Goal: Use online tool/utility: Utilize a website feature to perform a specific function

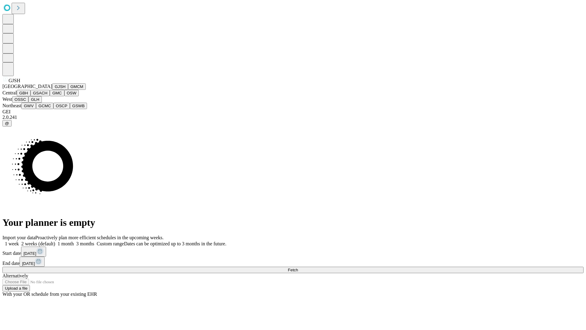
click at [52, 90] on button "GJSH" at bounding box center [60, 86] width 16 height 6
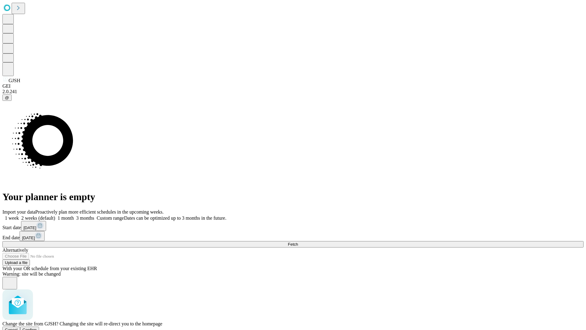
click at [37, 327] on span "Confirm" at bounding box center [30, 329] width 14 height 5
click at [19, 215] on label "1 week" at bounding box center [10, 217] width 16 height 5
click at [298, 242] on span "Fetch" at bounding box center [293, 244] width 10 height 5
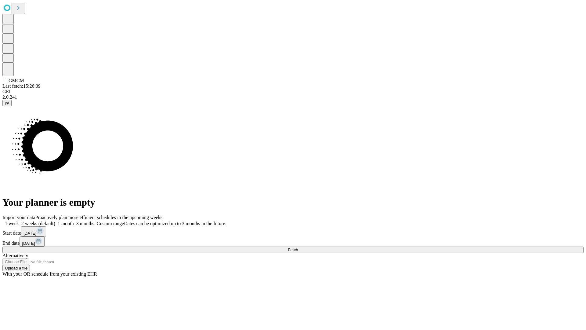
click at [19, 221] on label "1 week" at bounding box center [10, 223] width 16 height 5
click at [298, 247] on span "Fetch" at bounding box center [293, 249] width 10 height 5
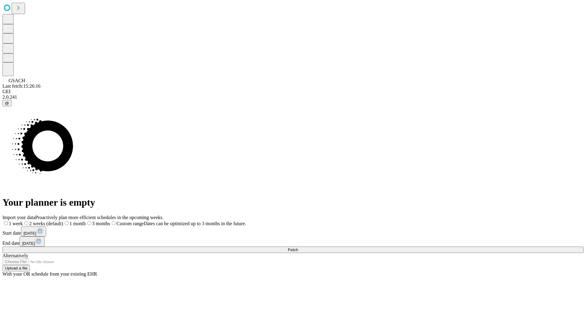
click at [23, 221] on label "1 week" at bounding box center [12, 223] width 20 height 5
click at [298, 247] on span "Fetch" at bounding box center [293, 249] width 10 height 5
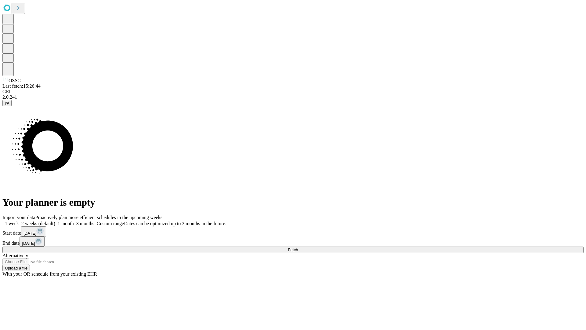
click at [19, 221] on label "1 week" at bounding box center [10, 223] width 16 height 5
click at [298, 247] on span "Fetch" at bounding box center [293, 249] width 10 height 5
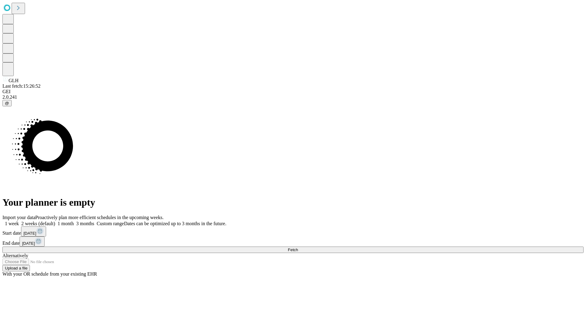
click at [19, 221] on label "1 week" at bounding box center [10, 223] width 16 height 5
click at [298, 247] on span "Fetch" at bounding box center [293, 249] width 10 height 5
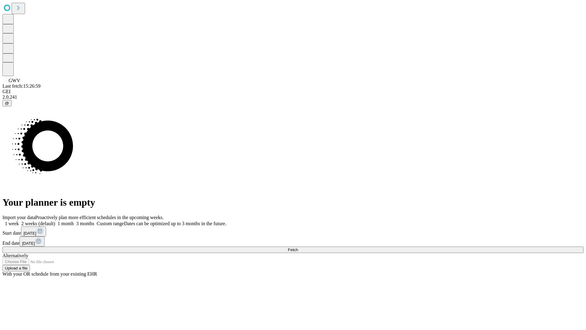
click at [19, 221] on label "1 week" at bounding box center [10, 223] width 16 height 5
click at [298, 247] on span "Fetch" at bounding box center [293, 249] width 10 height 5
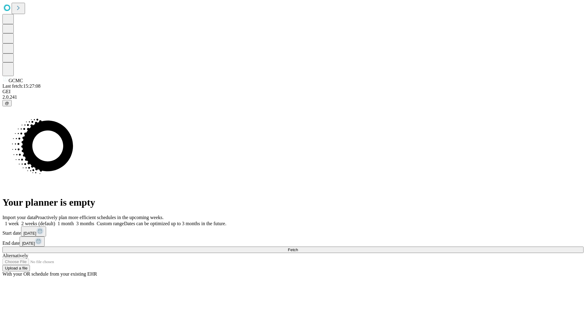
click at [19, 221] on label "1 week" at bounding box center [10, 223] width 16 height 5
click at [298, 247] on span "Fetch" at bounding box center [293, 249] width 10 height 5
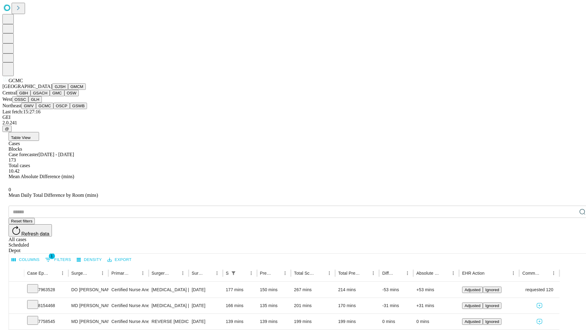
click at [53, 109] on button "OSCP" at bounding box center [61, 106] width 16 height 6
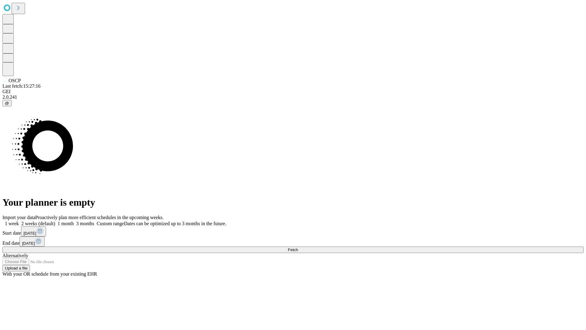
click at [19, 221] on label "1 week" at bounding box center [10, 223] width 16 height 5
click at [298, 247] on span "Fetch" at bounding box center [293, 249] width 10 height 5
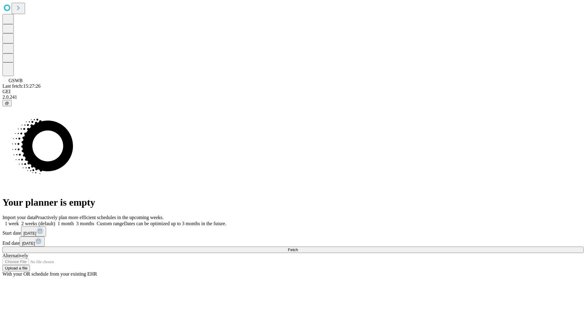
click at [19, 221] on label "1 week" at bounding box center [10, 223] width 16 height 5
click at [298, 247] on span "Fetch" at bounding box center [293, 249] width 10 height 5
